Goal: Task Accomplishment & Management: Manage account settings

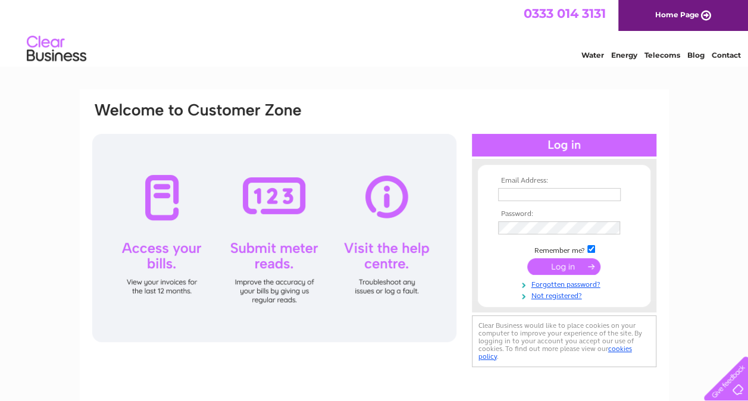
click at [509, 193] on input "text" at bounding box center [559, 194] width 123 height 13
type input "john@promedics.co.uk"
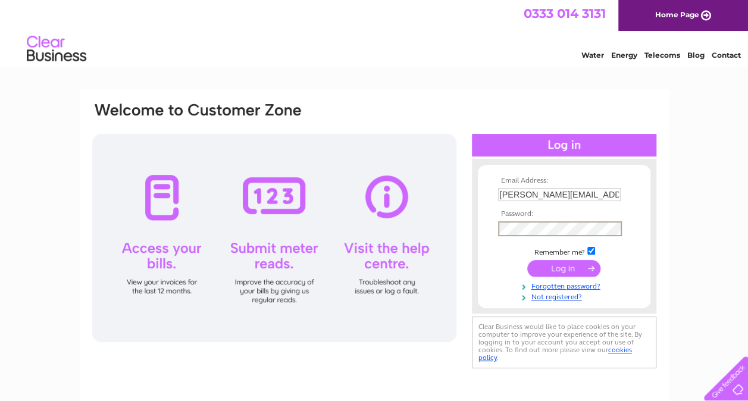
click at [552, 262] on input "submit" at bounding box center [563, 268] width 73 height 17
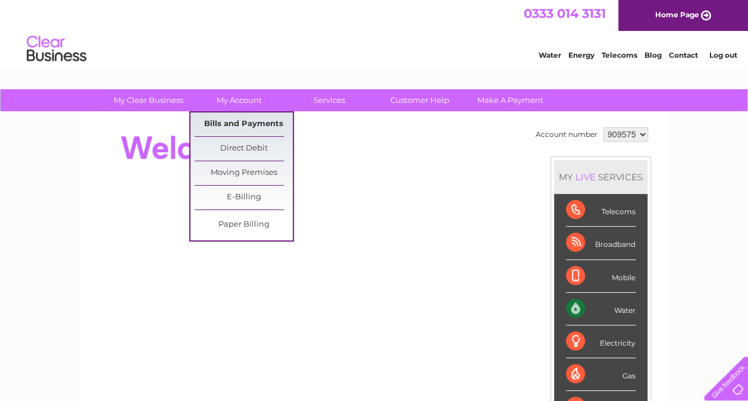
click at [241, 125] on link "Bills and Payments" at bounding box center [244, 124] width 98 height 24
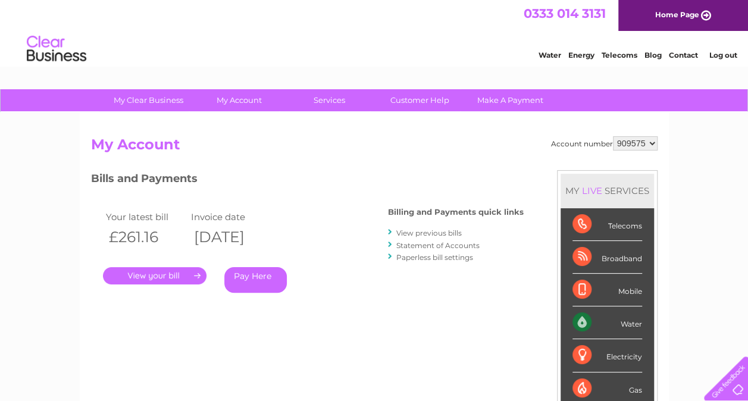
click at [435, 230] on link "View previous bills" at bounding box center [428, 232] width 65 height 9
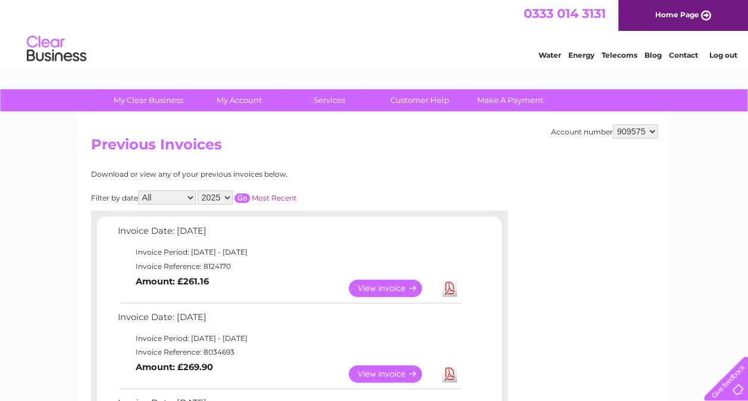
click at [727, 51] on link "Log out" at bounding box center [722, 55] width 28 height 9
